Goal: Transaction & Acquisition: Purchase product/service

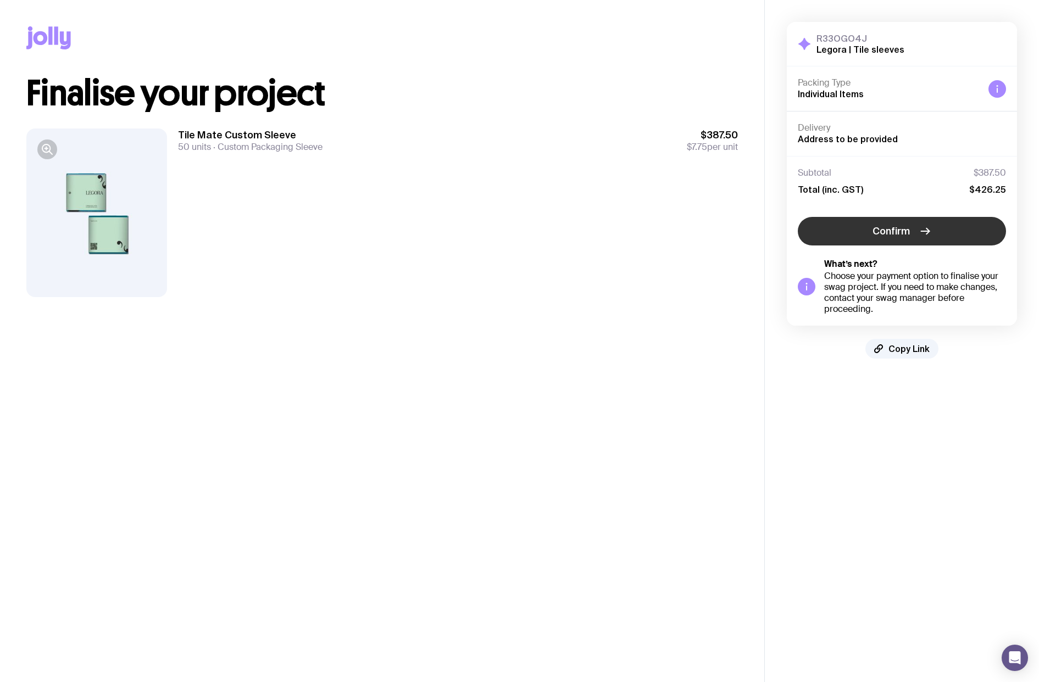
click at [859, 229] on button "Confirm" at bounding box center [902, 231] width 208 height 29
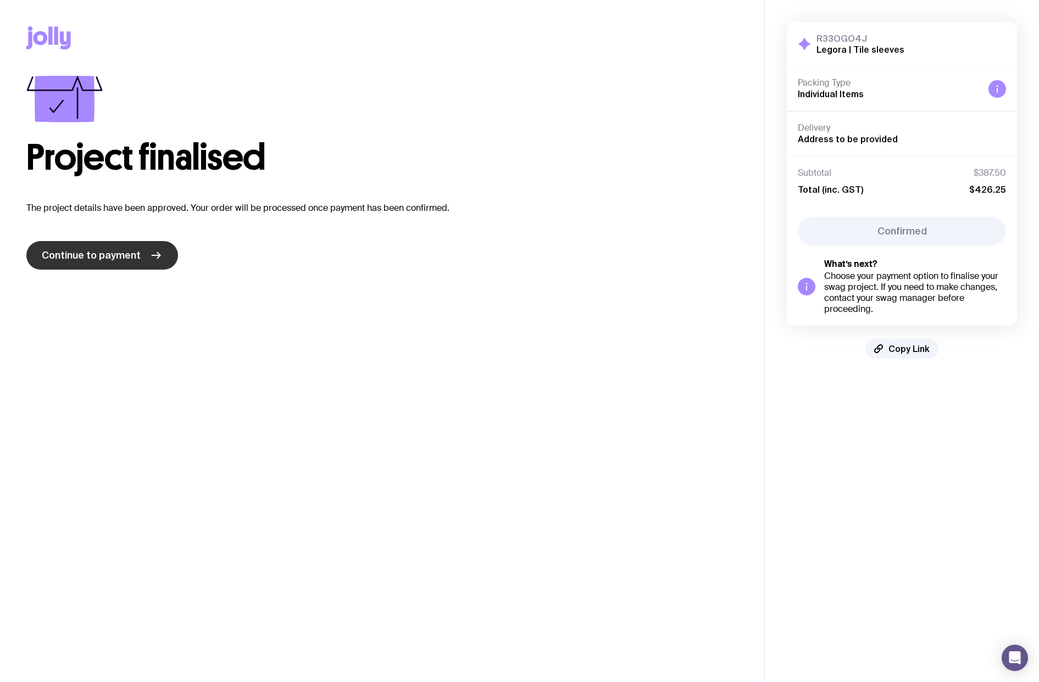
click at [131, 255] on span "Continue to payment" at bounding box center [91, 255] width 99 height 13
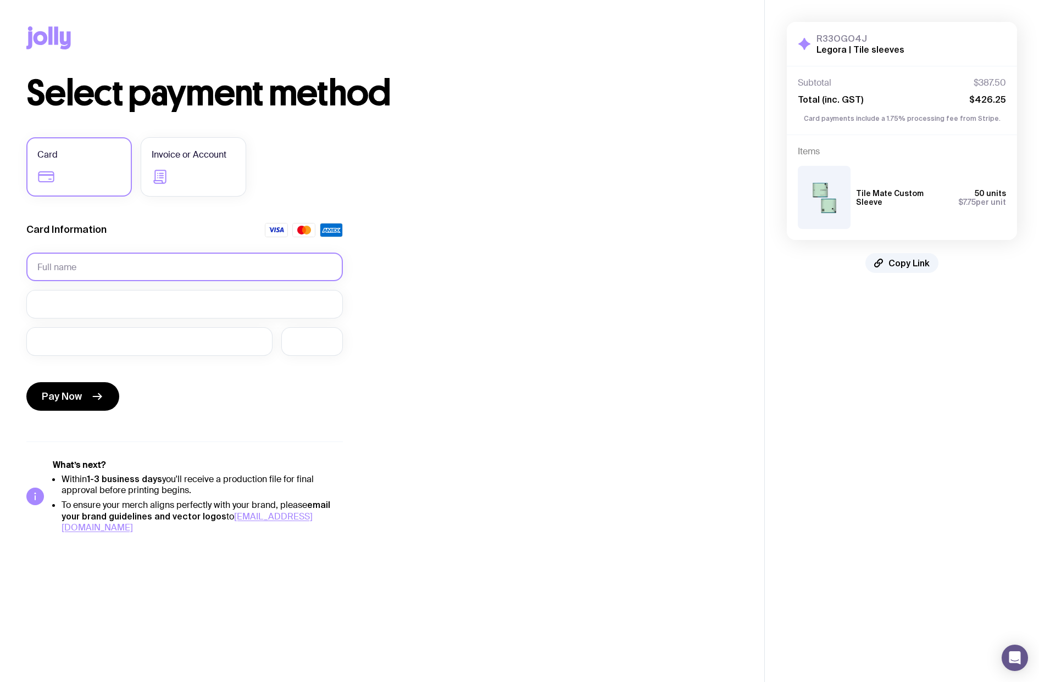
click at [157, 265] on input "text" at bounding box center [184, 267] width 316 height 29
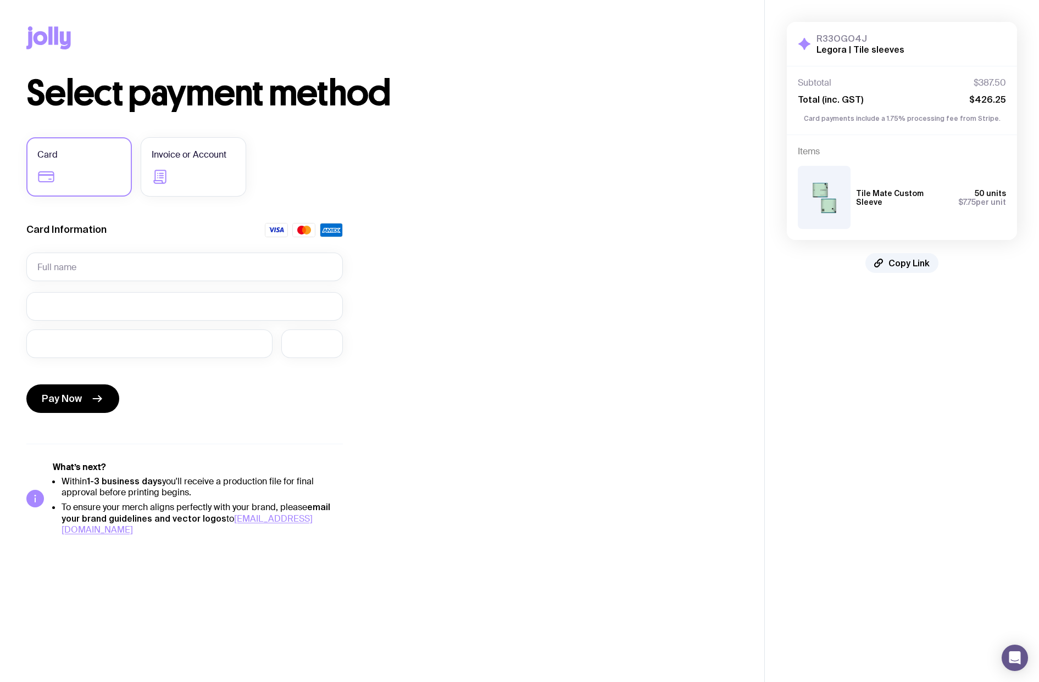
click at [188, 285] on form "Card Information Required Pay Now" at bounding box center [184, 320] width 316 height 194
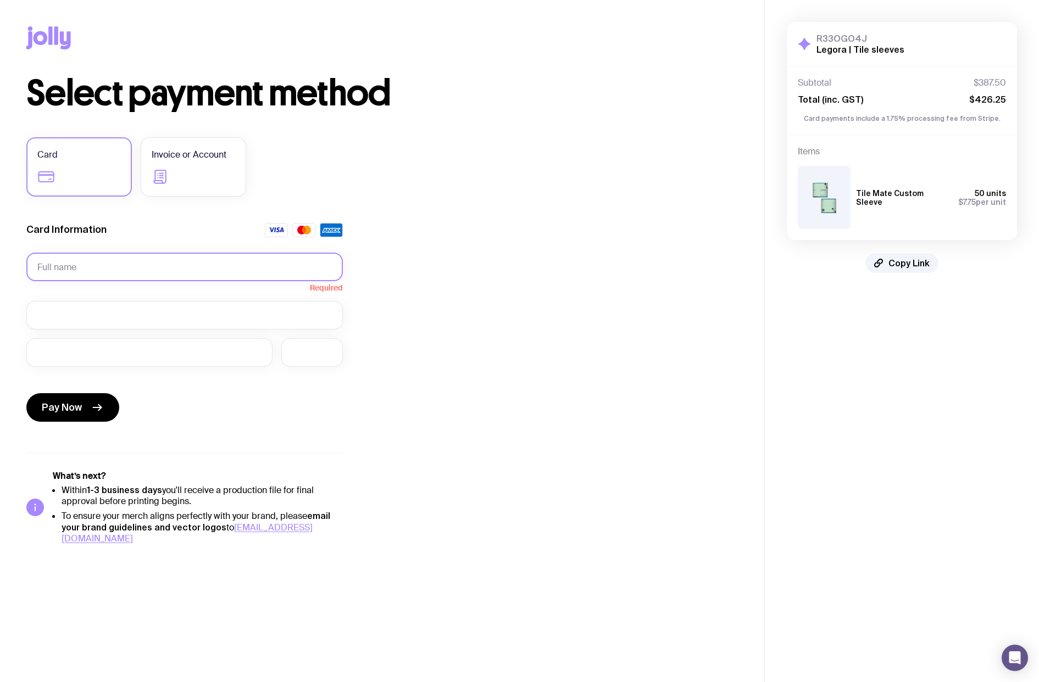
click at [165, 270] on input "text" at bounding box center [184, 267] width 316 height 29
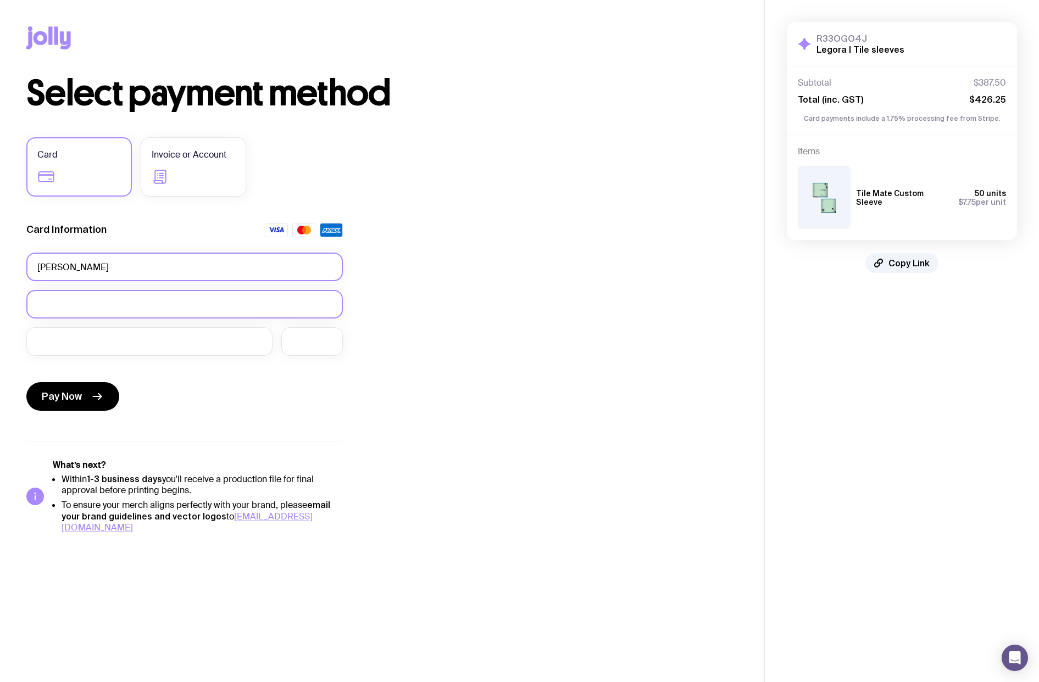
type input "[PERSON_NAME]"
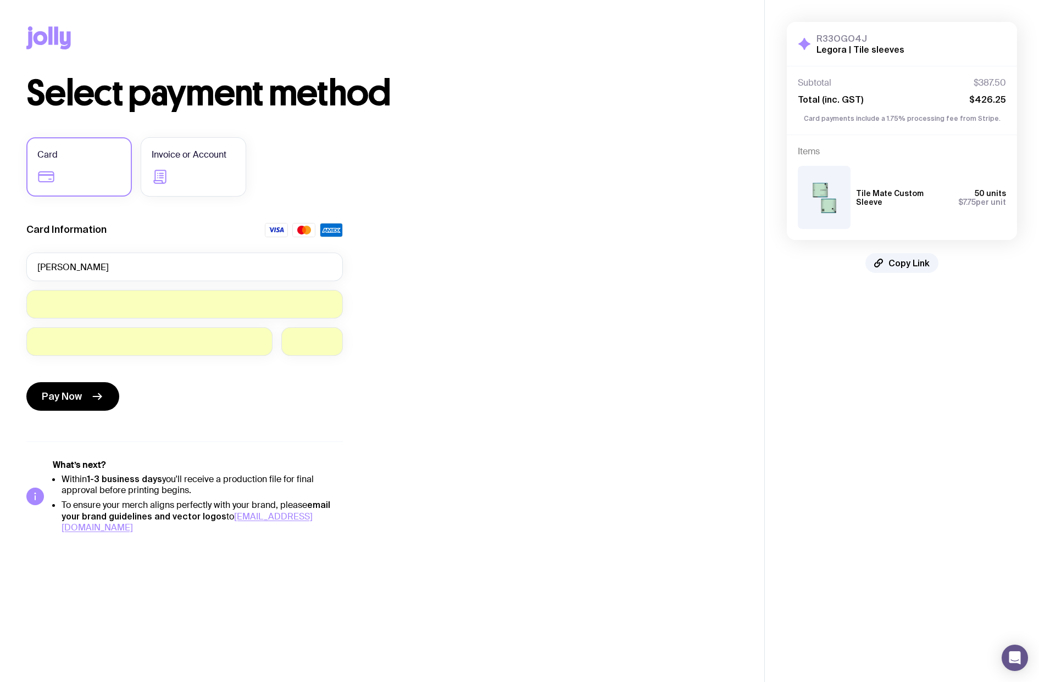
click at [288, 382] on div "Pay Now" at bounding box center [184, 390] width 316 height 51
click at [94, 397] on icon "submit" at bounding box center [97, 397] width 8 height 0
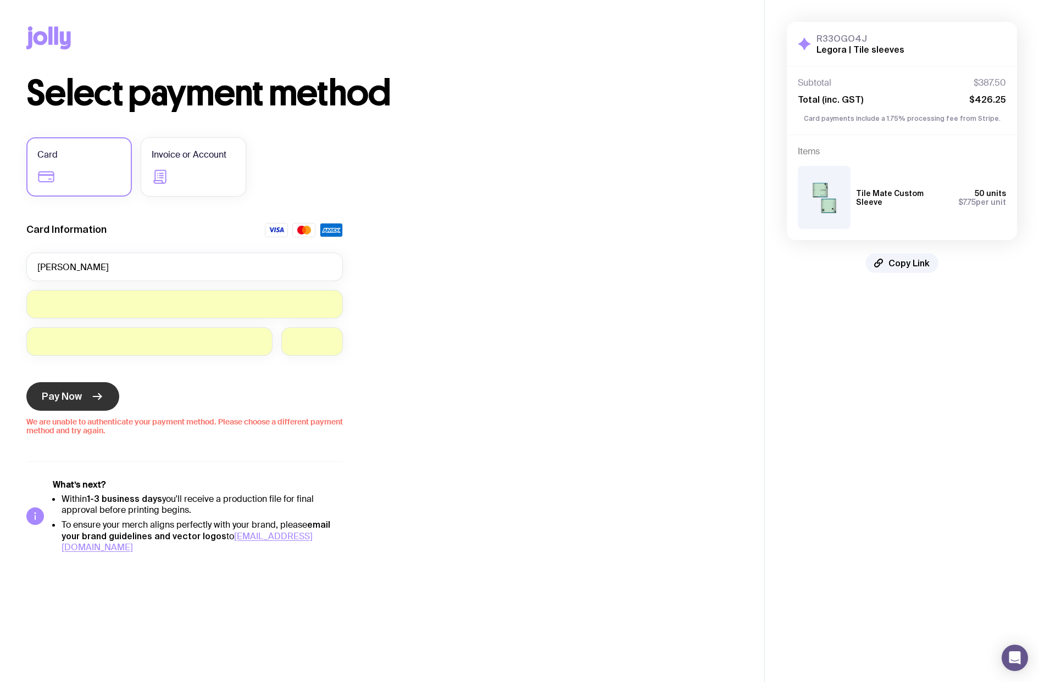
click at [80, 395] on span "Pay Now" at bounding box center [62, 396] width 40 height 13
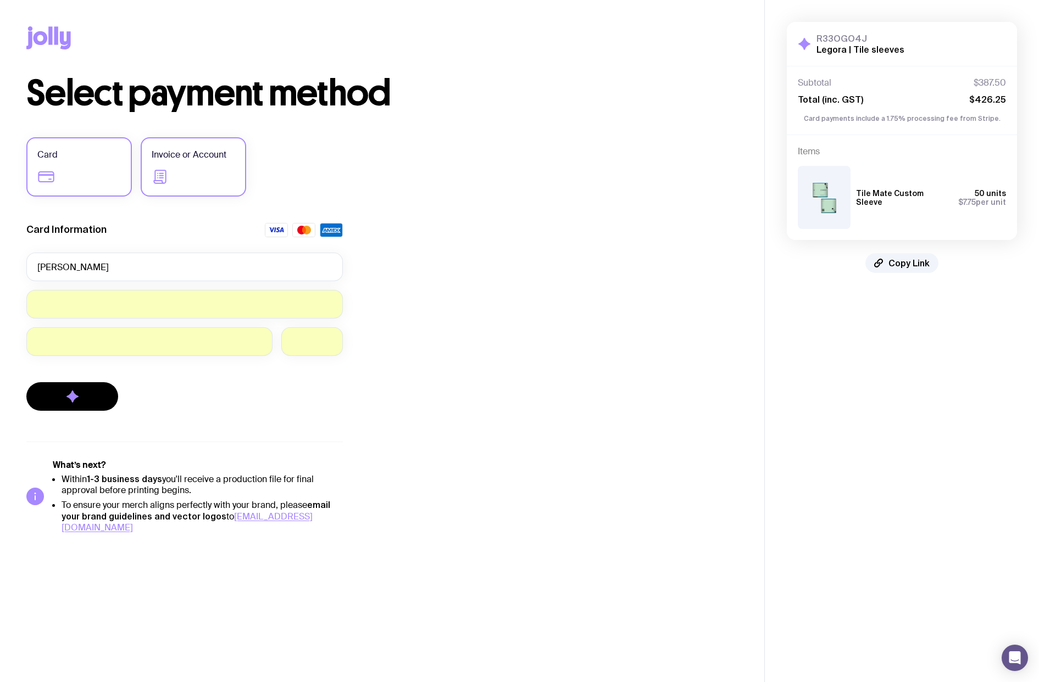
click at [178, 170] on label "Invoice or Account" at bounding box center [193, 166] width 105 height 59
click at [0, 0] on input "Invoice or Account" at bounding box center [0, 0] width 0 height 0
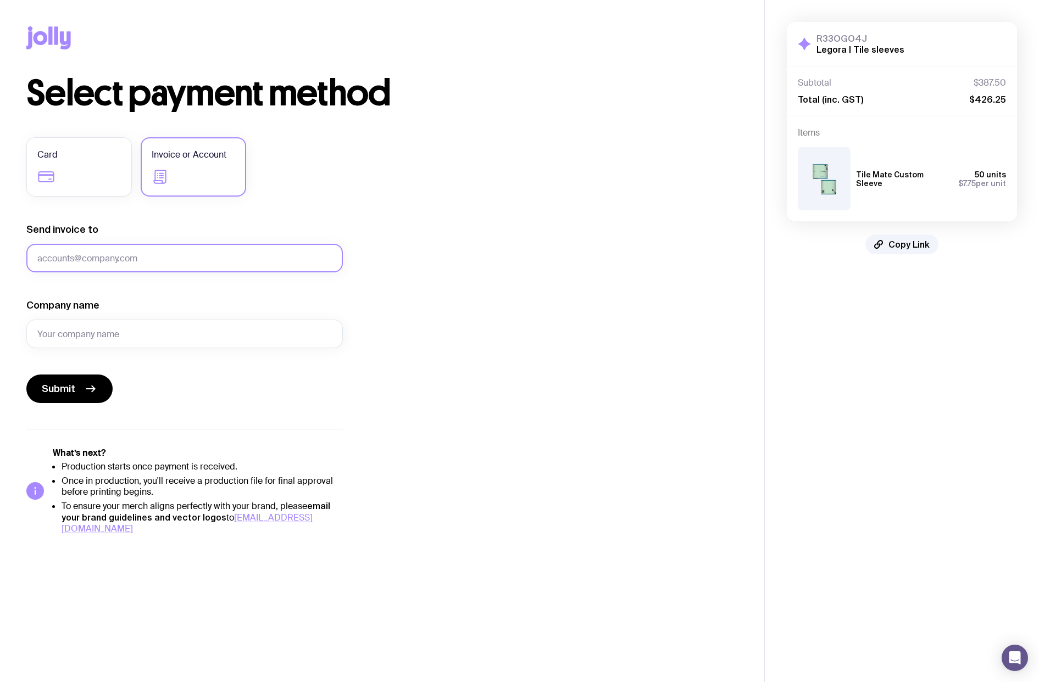
click at [129, 258] on input "Send invoice to" at bounding box center [184, 258] width 316 height 29
click at [133, 268] on input "[EMAIL_ADDRESS][DOMAIN_NAME]" at bounding box center [184, 258] width 316 height 29
type input "[EMAIL_ADDRESS][DOMAIN_NAME]"
click at [133, 282] on form "Send invoice to [EMAIL_ADDRESS][DOMAIN_NAME] Company name Submit" at bounding box center [184, 313] width 316 height 180
click at [130, 269] on input "[EMAIL_ADDRESS][DOMAIN_NAME]" at bounding box center [184, 258] width 316 height 29
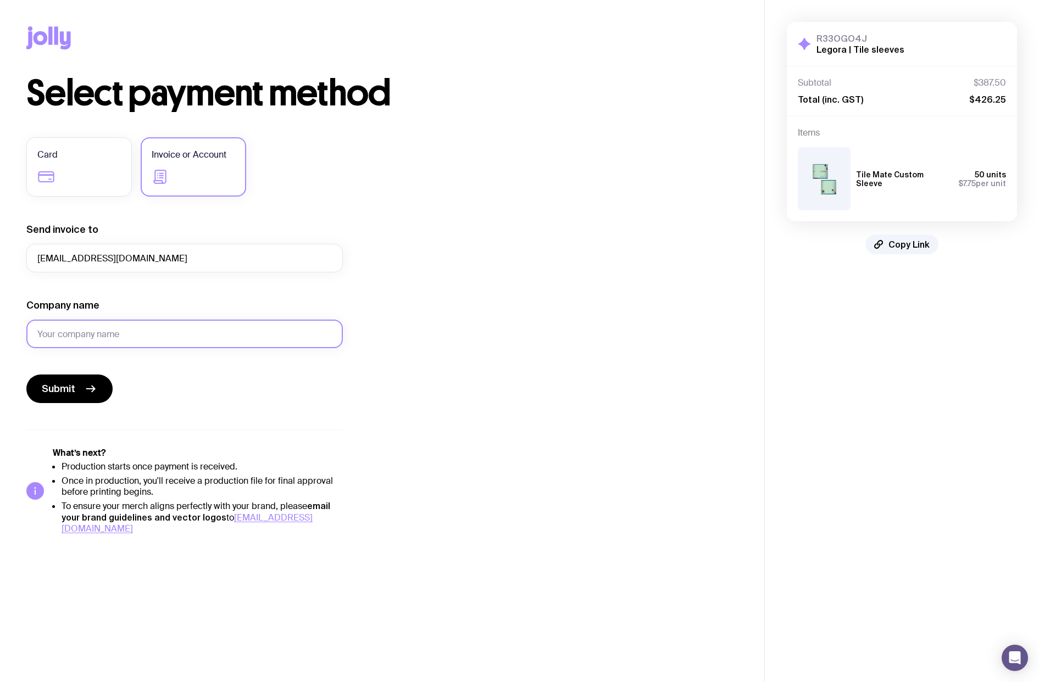
click at [117, 336] on input "Company name" at bounding box center [184, 334] width 316 height 29
type input "Legora"
click at [250, 369] on form "Send invoice to [EMAIL_ADDRESS][DOMAIN_NAME] Company name Legora Submit" at bounding box center [184, 313] width 316 height 180
click at [376, 313] on div "Select payment method Card Invoice or Account Send invoice to [EMAIL_ADDRESS][D…" at bounding box center [381, 305] width 711 height 459
click at [174, 388] on div "Submit" at bounding box center [184, 389] width 316 height 29
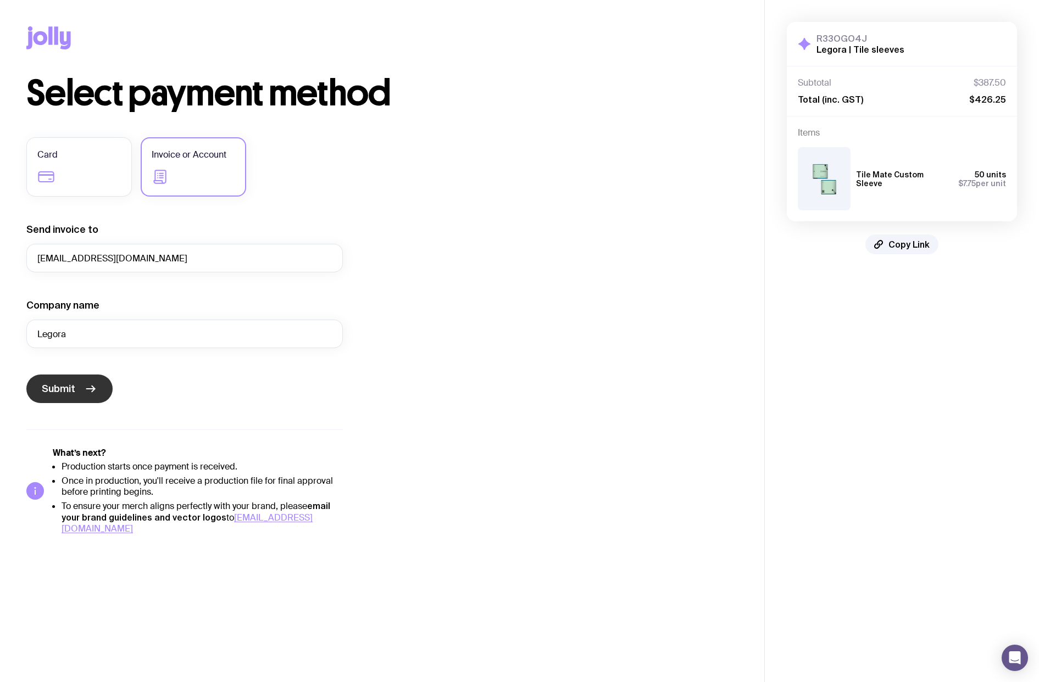
click at [94, 391] on icon "submit" at bounding box center [90, 388] width 13 height 13
